Goal: Information Seeking & Learning: Learn about a topic

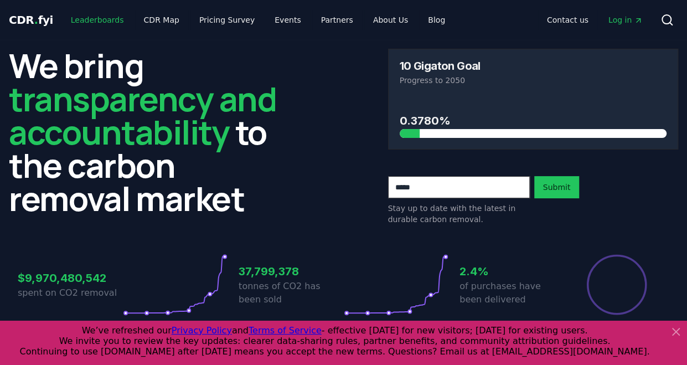
click at [82, 27] on link "Leaderboards" at bounding box center [97, 20] width 71 height 20
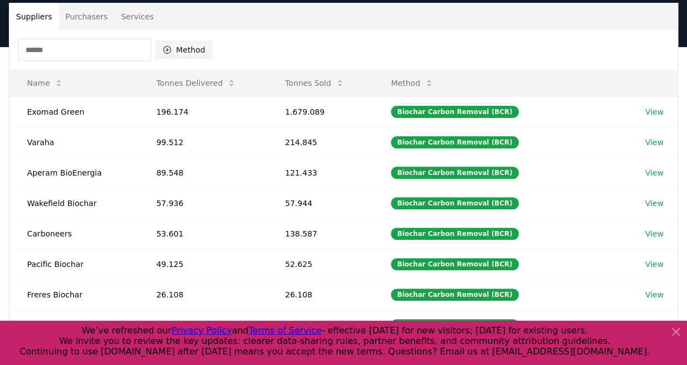
scroll to position [82, 0]
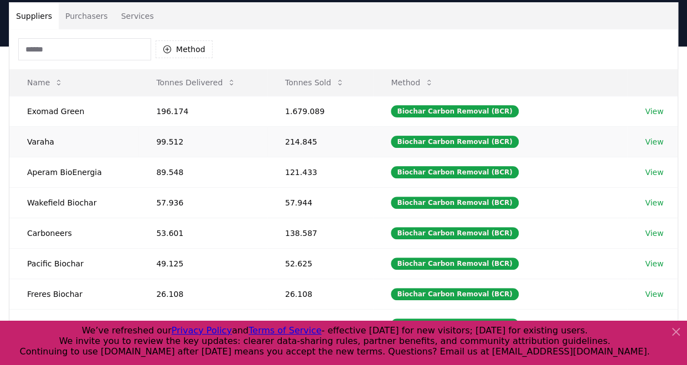
click at [654, 142] on link "View" at bounding box center [654, 141] width 18 height 11
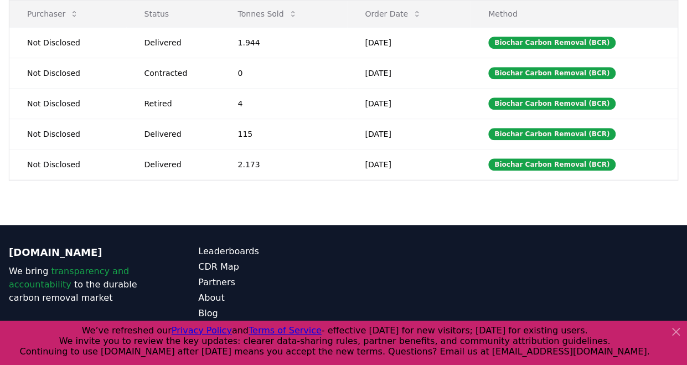
scroll to position [398, 0]
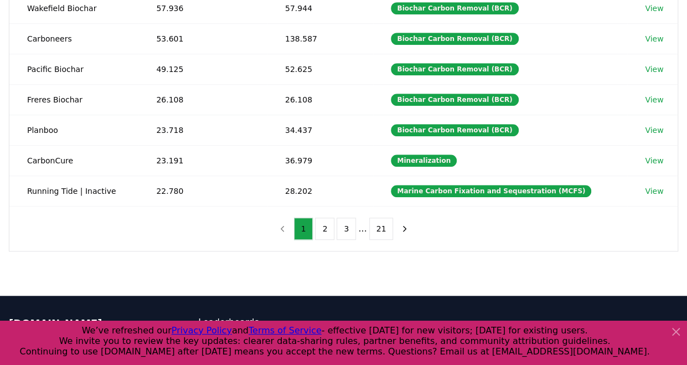
scroll to position [283, 0]
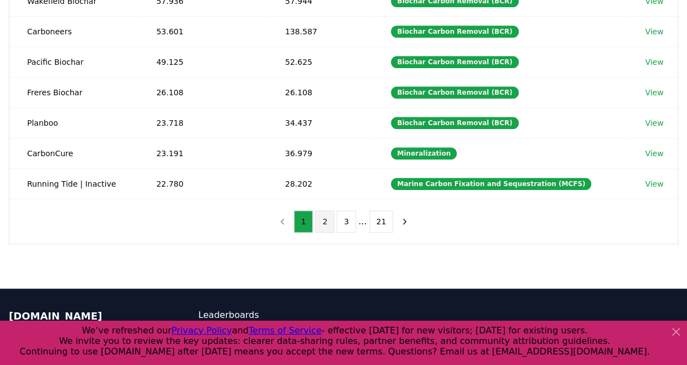
click at [325, 215] on button "2" at bounding box center [324, 221] width 19 height 22
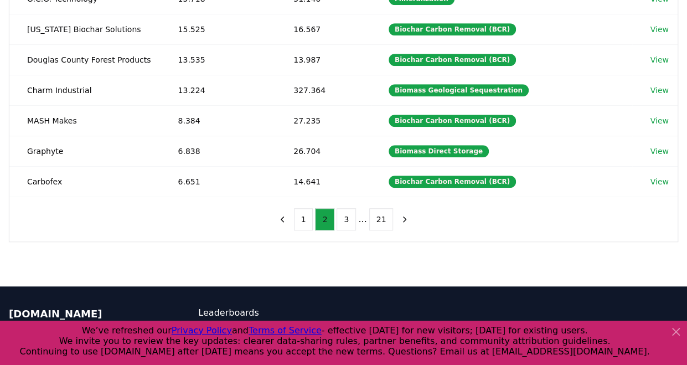
scroll to position [286, 0]
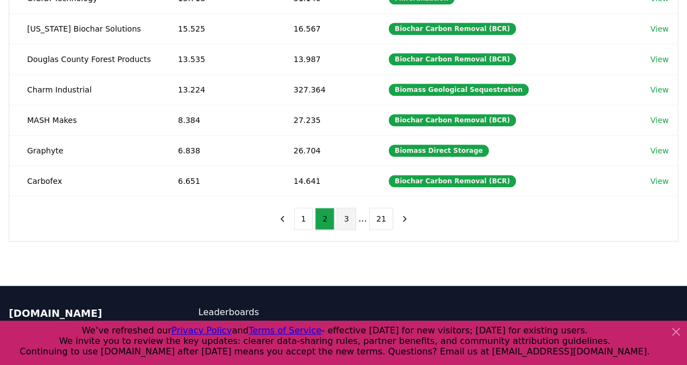
click at [350, 213] on button "3" at bounding box center [345, 218] width 19 height 22
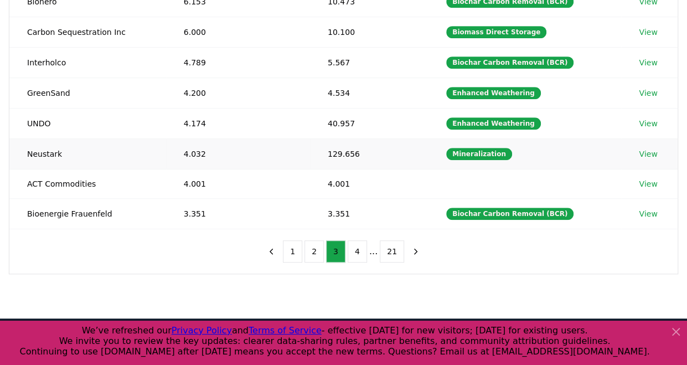
scroll to position [253, 0]
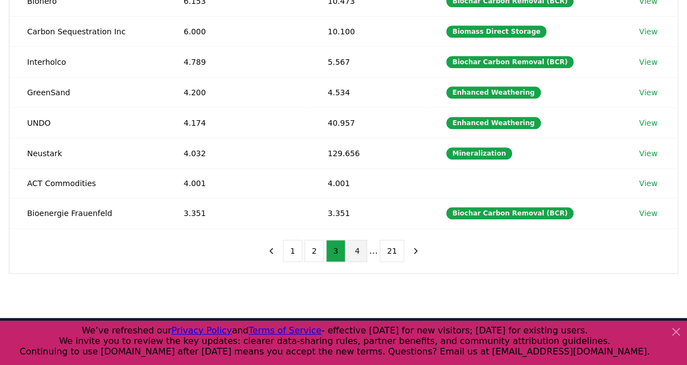
click at [351, 246] on button "4" at bounding box center [356, 251] width 19 height 22
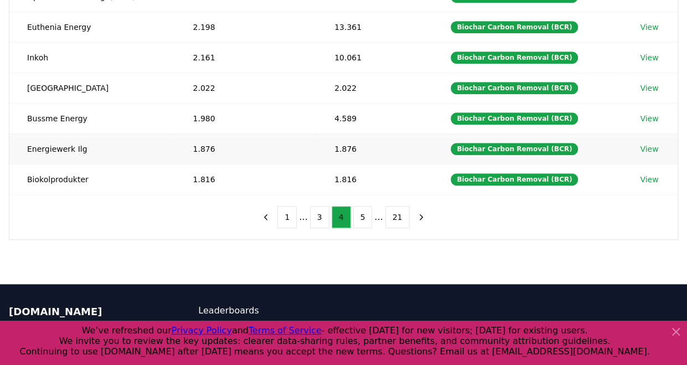
scroll to position [377, 0]
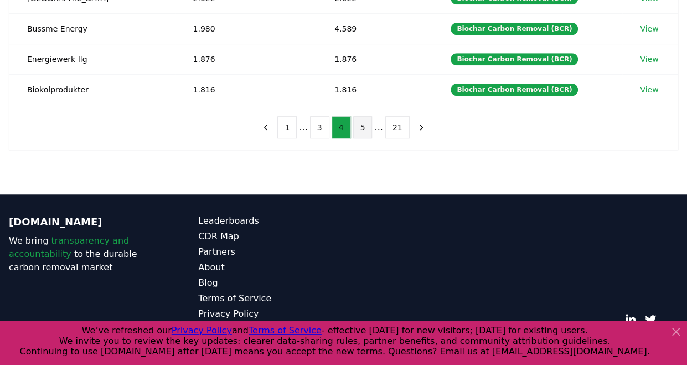
click at [353, 123] on button "5" at bounding box center [362, 127] width 19 height 22
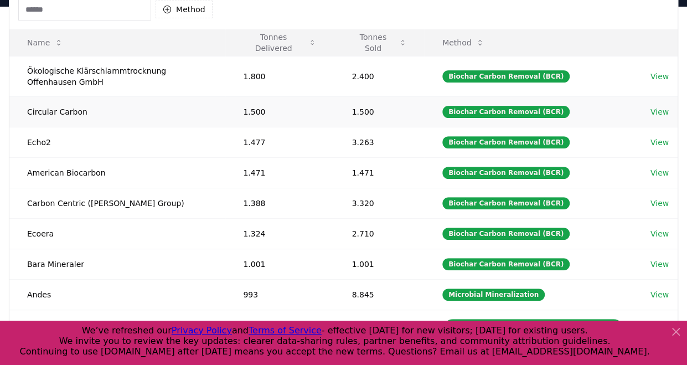
scroll to position [120, 0]
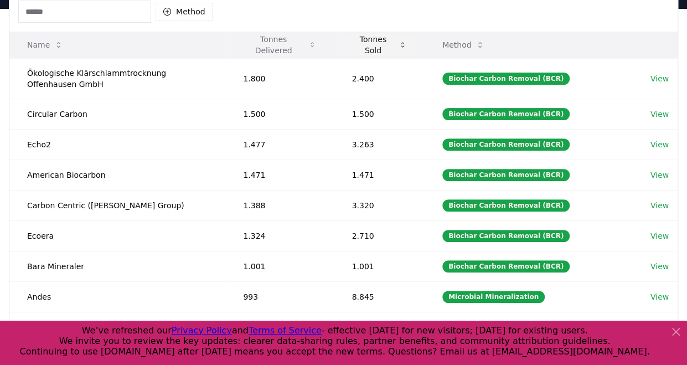
click at [384, 48] on button "Tonnes Sold" at bounding box center [378, 45] width 72 height 22
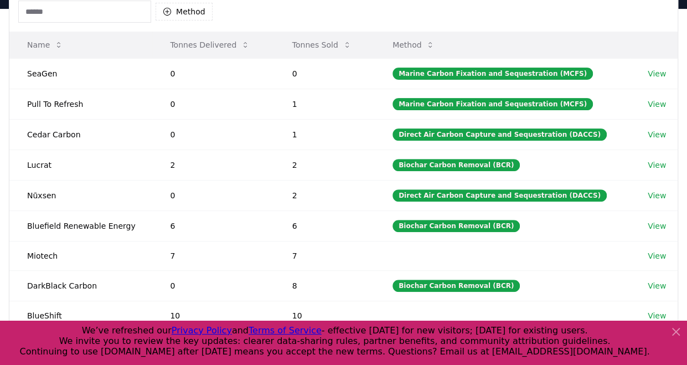
click at [375, 47] on th "Tonnes Sold" at bounding box center [324, 45] width 100 height 27
click at [338, 45] on button "Tonnes Sold" at bounding box center [321, 45] width 77 height 22
